Goal: Information Seeking & Learning: Learn about a topic

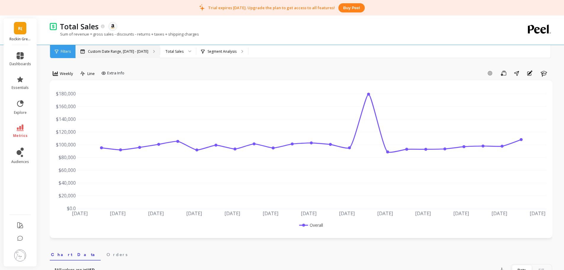
click at [115, 58] on div "Custom Date Range, Apr 1 - Sep 7" at bounding box center [118, 51] width 84 height 13
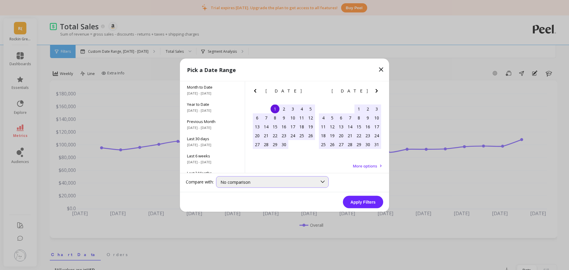
click at [249, 180] on span "No comparison" at bounding box center [235, 182] width 30 height 6
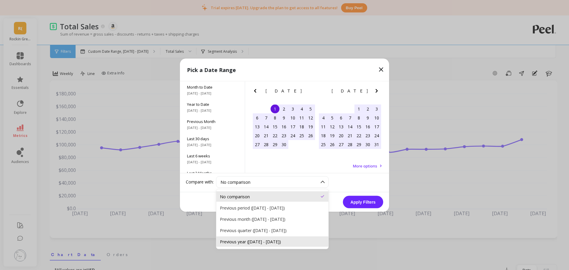
click at [247, 242] on div "Previous year (Apr 1, 2024 - Sep 7, 2024)" at bounding box center [272, 241] width 105 height 6
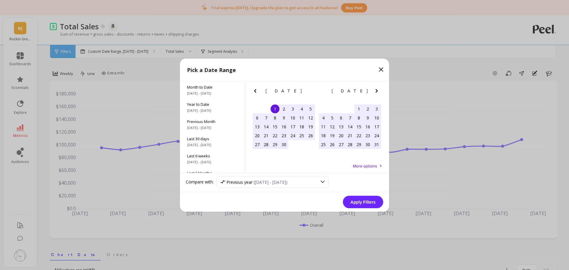
click at [356, 203] on button "Apply Filters" at bounding box center [363, 202] width 40 height 12
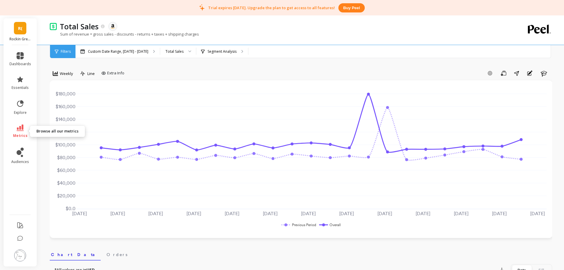
click at [19, 135] on span "metrics" at bounding box center [20, 135] width 15 height 5
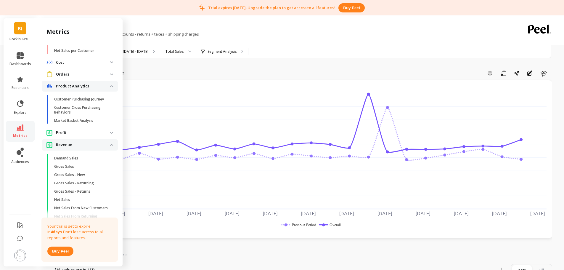
scroll to position [364, 0]
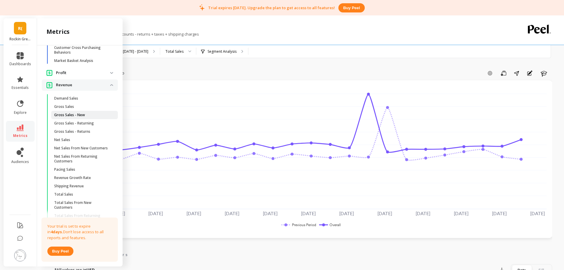
click at [75, 117] on p "Gross Sales - New" at bounding box center [69, 115] width 31 height 5
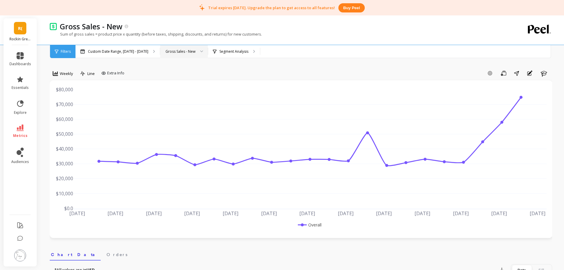
click at [196, 50] on div at bounding box center [199, 51] width 7 height 13
click at [257, 70] on div "Add Goal Save Share Annotations Learn" at bounding box center [340, 72] width 426 height 9
click at [23, 129] on icon at bounding box center [20, 127] width 7 height 7
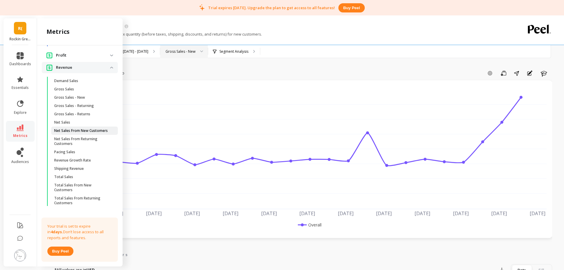
scroll to position [398, 0]
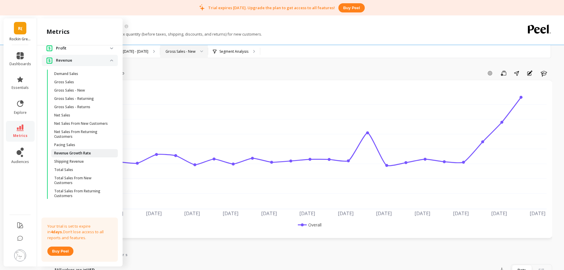
click at [74, 154] on p "Revenue Growth Rate" at bounding box center [72, 153] width 37 height 5
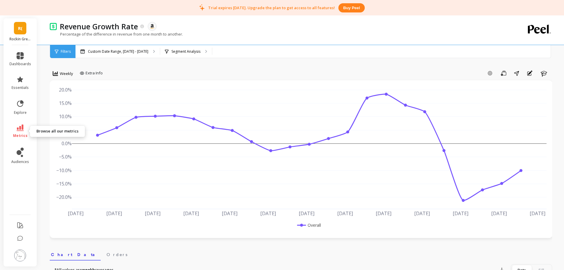
click at [17, 133] on span "metrics" at bounding box center [20, 135] width 15 height 5
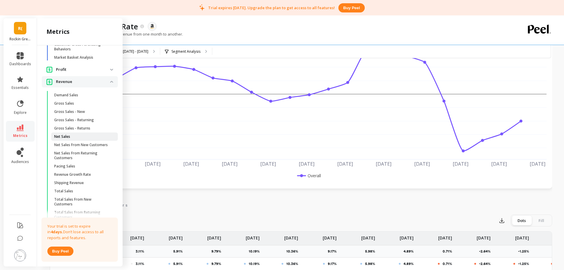
scroll to position [348, 0]
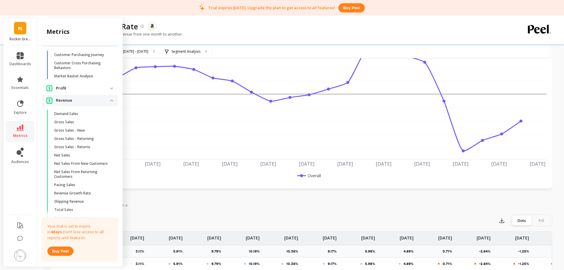
click at [82, 91] on p "Profit" at bounding box center [83, 88] width 54 height 6
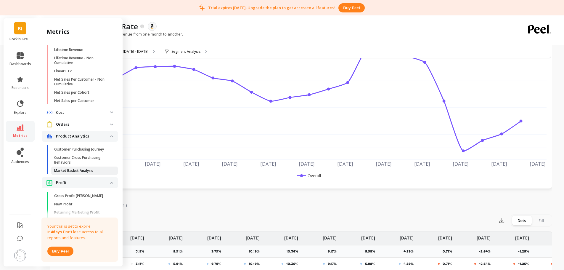
scroll to position [250, 0]
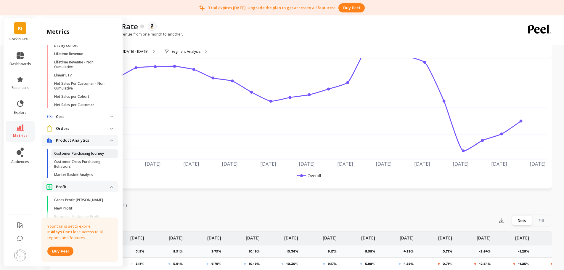
click at [87, 156] on p "Customer Purchasing Journey" at bounding box center [79, 153] width 50 height 5
click at [84, 179] on link "Market Basket Analysis" at bounding box center [84, 175] width 67 height 8
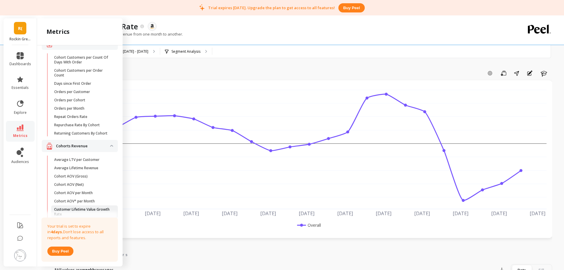
scroll to position [0, 0]
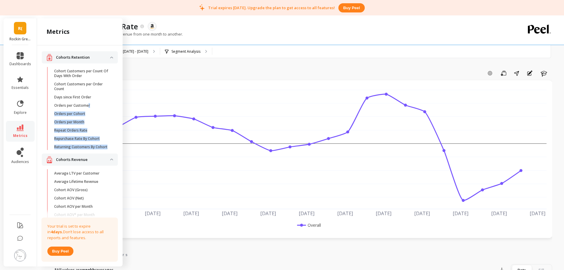
drag, startPoint x: 89, startPoint y: 105, endPoint x: 116, endPoint y: 161, distance: 63.3
click at [116, 161] on div "Cohorts Retention Cohort Customers per Count Of Days With Order Cohort Customer…" at bounding box center [80, 154] width 86 height 219
click at [82, 139] on p "Repurchase Rate By Cohort" at bounding box center [77, 138] width 46 height 5
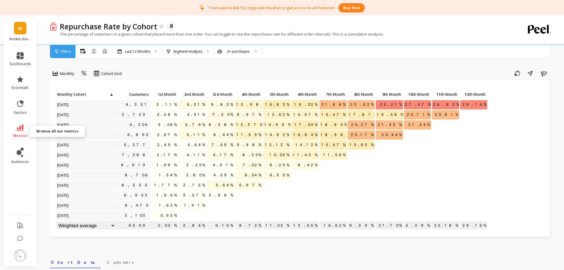
click at [17, 135] on span "metrics" at bounding box center [20, 135] width 15 height 5
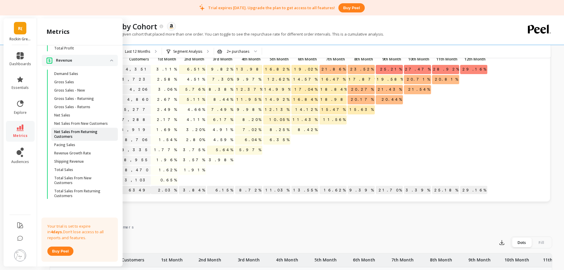
scroll to position [49, 0]
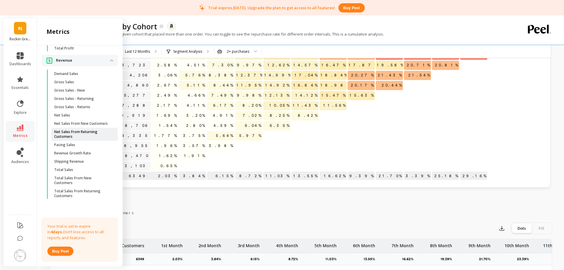
click at [63, 138] on p "Net Sales From Returning Customers" at bounding box center [82, 133] width 57 height 9
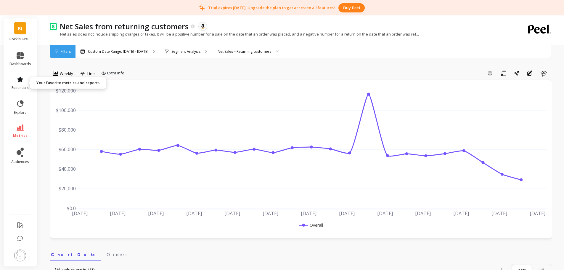
click at [14, 85] on link "essentials" at bounding box center [20, 83] width 22 height 14
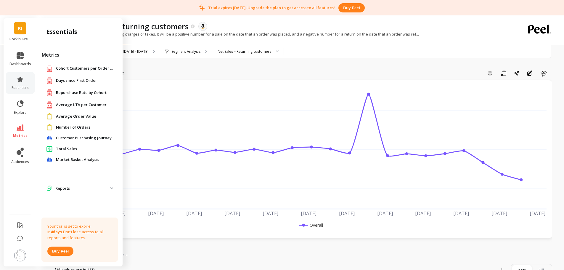
click at [68, 90] on span "Repurchase Rate by Cohort" at bounding box center [81, 93] width 51 height 6
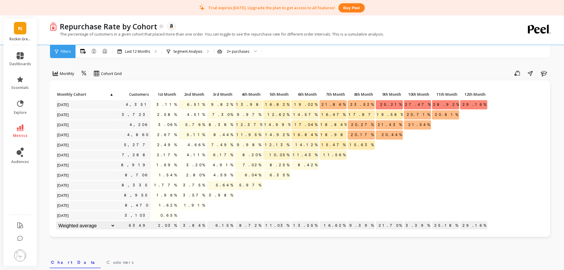
click at [104, 67] on div "Monthly Cohort Grid Save Share Learn Click to create an audience 4,351 3.11% 6.…" at bounding box center [301, 258] width 503 height 468
click at [102, 74] on span "Cohort Grid" at bounding box center [111, 74] width 21 height 6
click at [106, 96] on div "Cohort Line" at bounding box center [113, 98] width 34 height 6
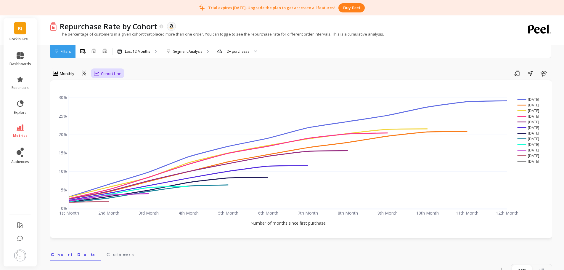
click at [112, 74] on span "Cohort Line" at bounding box center [111, 74] width 20 height 6
click at [107, 87] on div "Cohort Grid" at bounding box center [113, 87] width 34 height 6
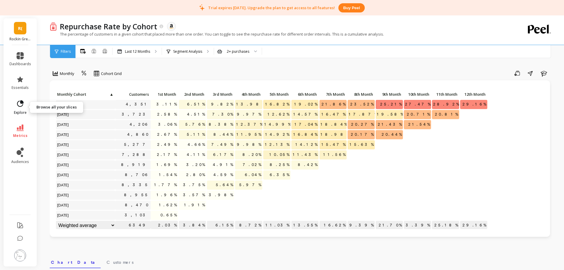
click at [17, 103] on icon at bounding box center [20, 104] width 8 height 8
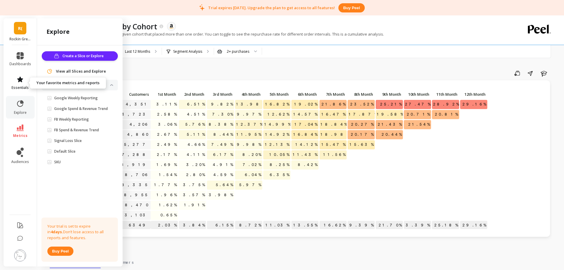
click at [19, 83] on link "essentials" at bounding box center [20, 83] width 22 height 14
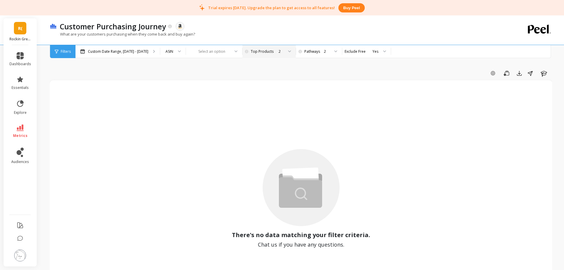
click at [261, 50] on div "2" at bounding box center [269, 52] width 30 height 6
click at [312, 52] on div "2" at bounding box center [319, 52] width 22 height 6
click at [358, 54] on div "Yes" at bounding box center [363, 52] width 31 height 6
click at [348, 79] on div "No" at bounding box center [366, 79] width 41 height 6
click at [378, 49] on div at bounding box center [381, 51] width 7 height 13
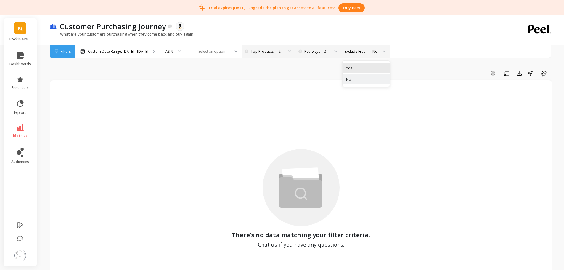
click at [373, 69] on div "Yes" at bounding box center [366, 68] width 40 height 6
click at [23, 76] on li "essentials" at bounding box center [20, 82] width 29 height 21
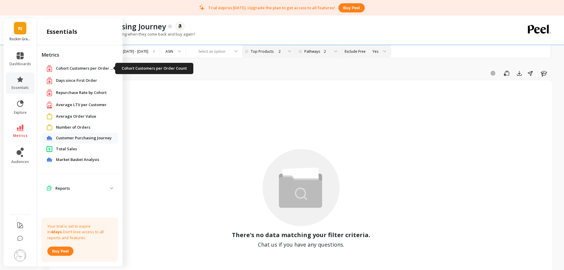
click at [59, 67] on span "Cohort Customers per Order Count" at bounding box center [85, 68] width 59 height 6
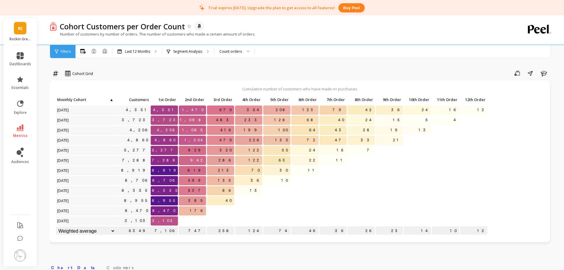
drag, startPoint x: 45, startPoint y: 179, endPoint x: 61, endPoint y: 59, distance: 121.1
